Goal: Task Accomplishment & Management: Complete application form

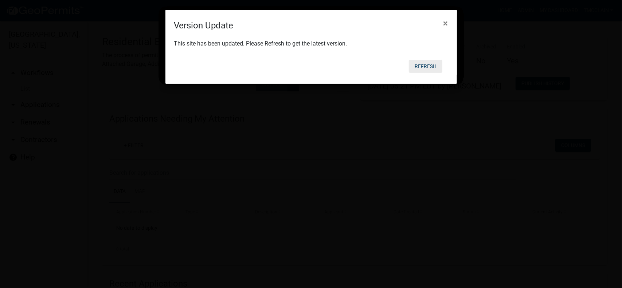
click at [427, 64] on button "Refresh" at bounding box center [426, 66] width 34 height 13
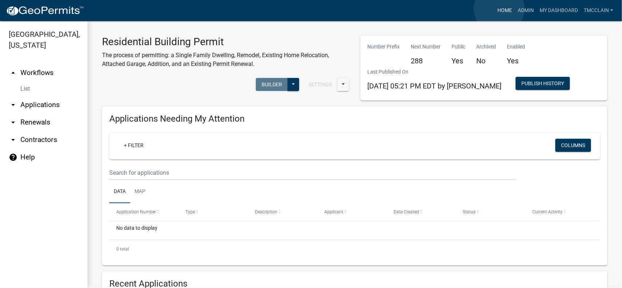
click at [499, 9] on link "Home" at bounding box center [504, 11] width 20 height 14
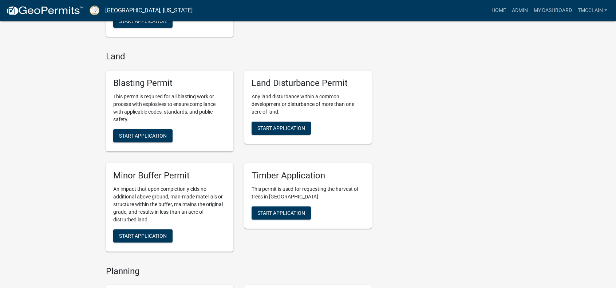
scroll to position [1020, 0]
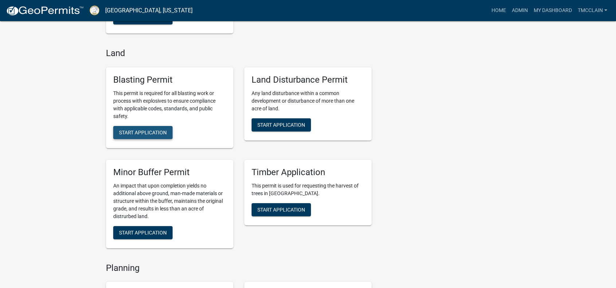
click at [145, 130] on span "Start Application" at bounding box center [143, 132] width 48 height 6
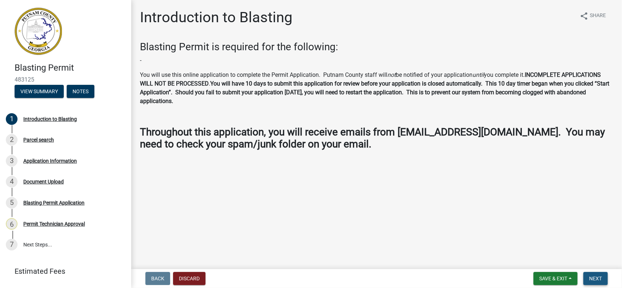
click at [593, 279] on span "Next" at bounding box center [595, 279] width 13 height 6
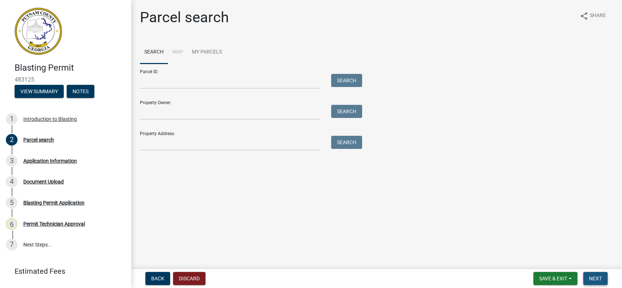
click at [597, 277] on span "Next" at bounding box center [595, 279] width 13 height 6
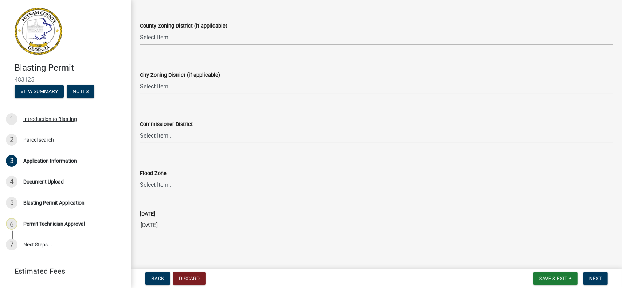
scroll to position [602, 0]
click at [598, 278] on span "Next" at bounding box center [595, 279] width 13 height 6
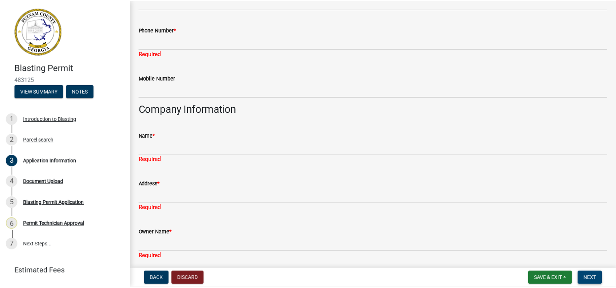
scroll to position [0, 0]
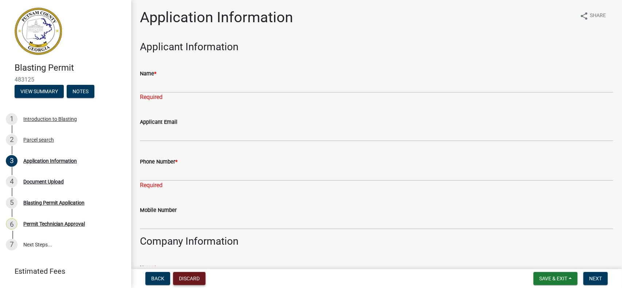
click at [192, 279] on button "Discard" at bounding box center [189, 278] width 32 height 13
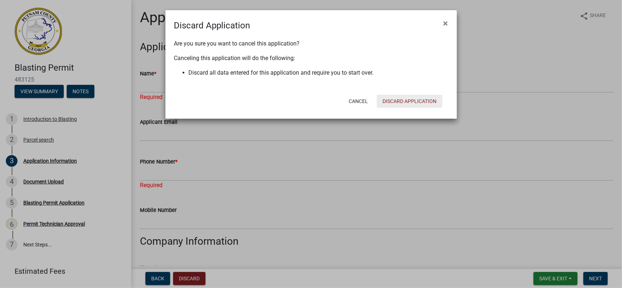
click at [409, 100] on button "Discard Application" at bounding box center [410, 101] width 66 height 13
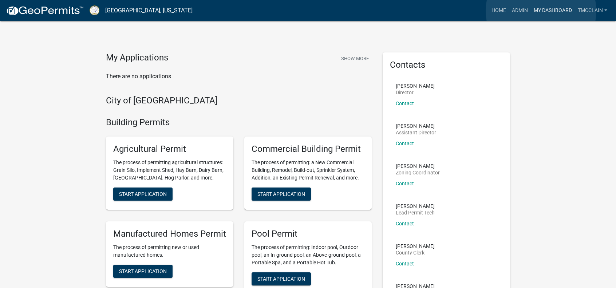
click at [541, 11] on link "My Dashboard" at bounding box center [553, 11] width 44 height 14
